Goal: Navigation & Orientation: Go to known website

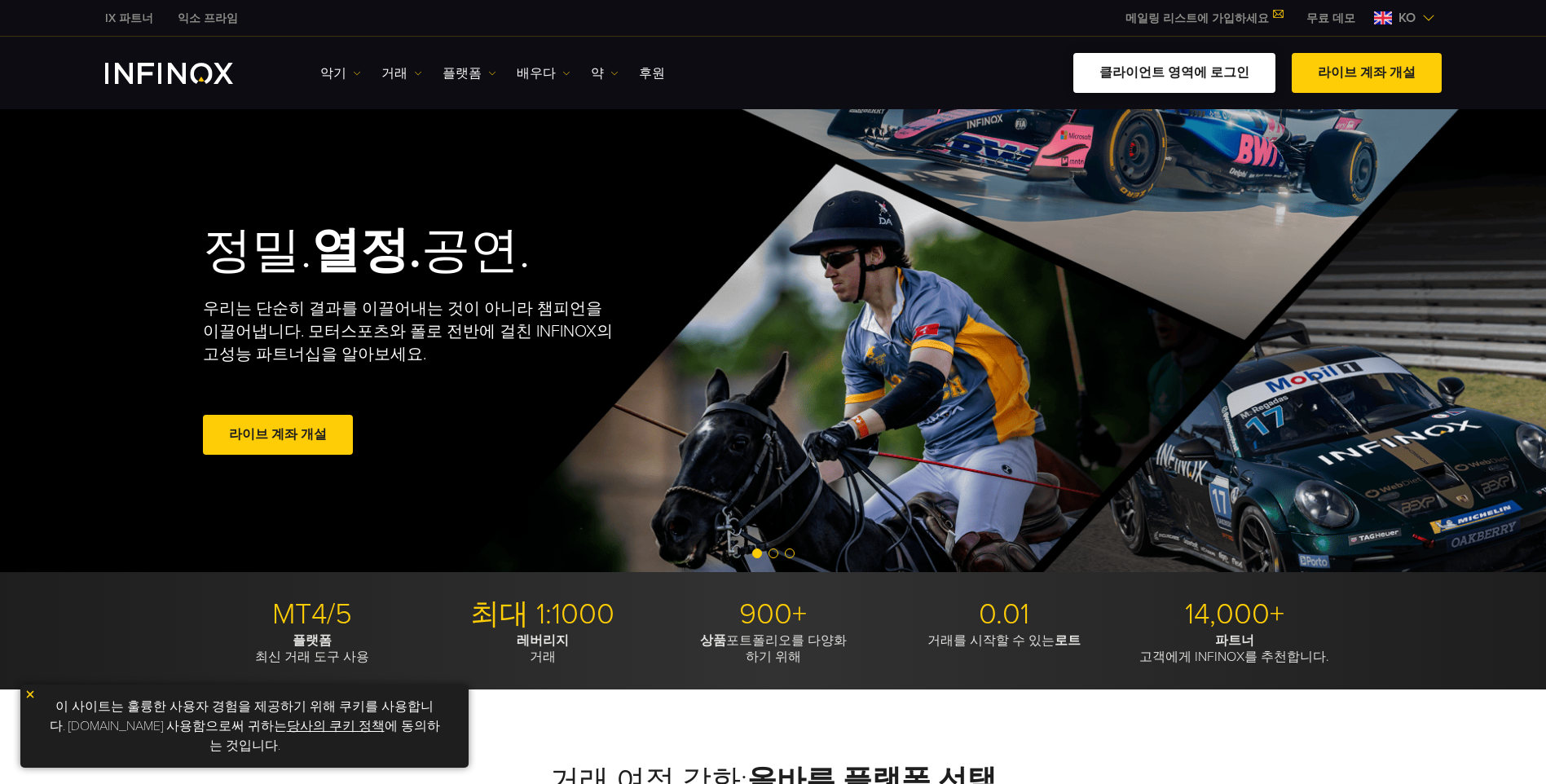
click at [1201, 78] on link "클라이언트 영역에 로그인" at bounding box center [1174, 73] width 202 height 40
click at [1183, 74] on link "클라이언트 영역에 로그인" at bounding box center [1174, 73] width 202 height 40
